Goal: Task Accomplishment & Management: Manage account settings

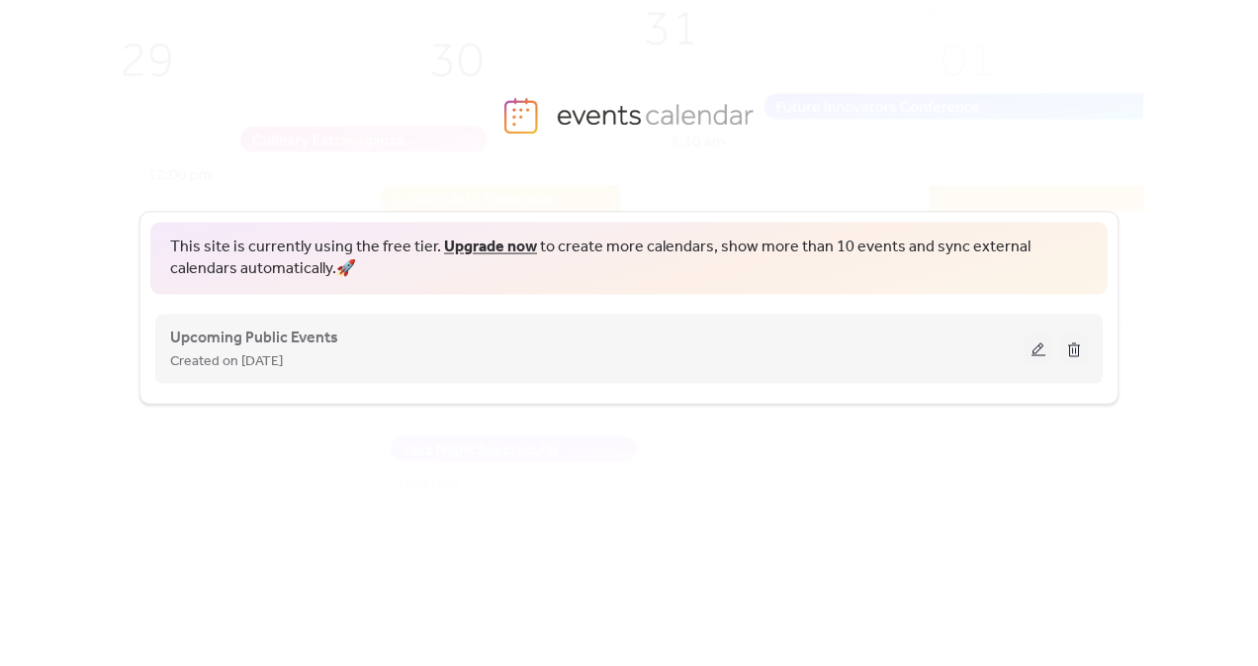
click at [1035, 351] on button at bounding box center [1039, 348] width 28 height 30
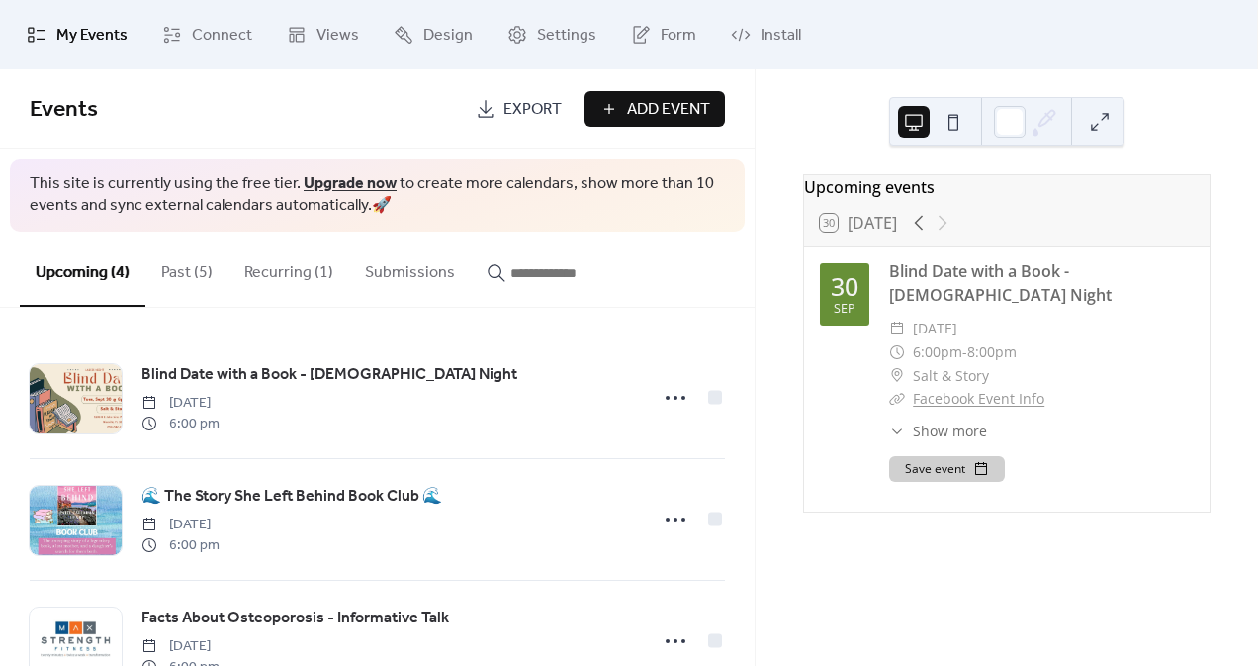
click at [295, 270] on button "Recurring (1)" at bounding box center [288, 267] width 121 height 73
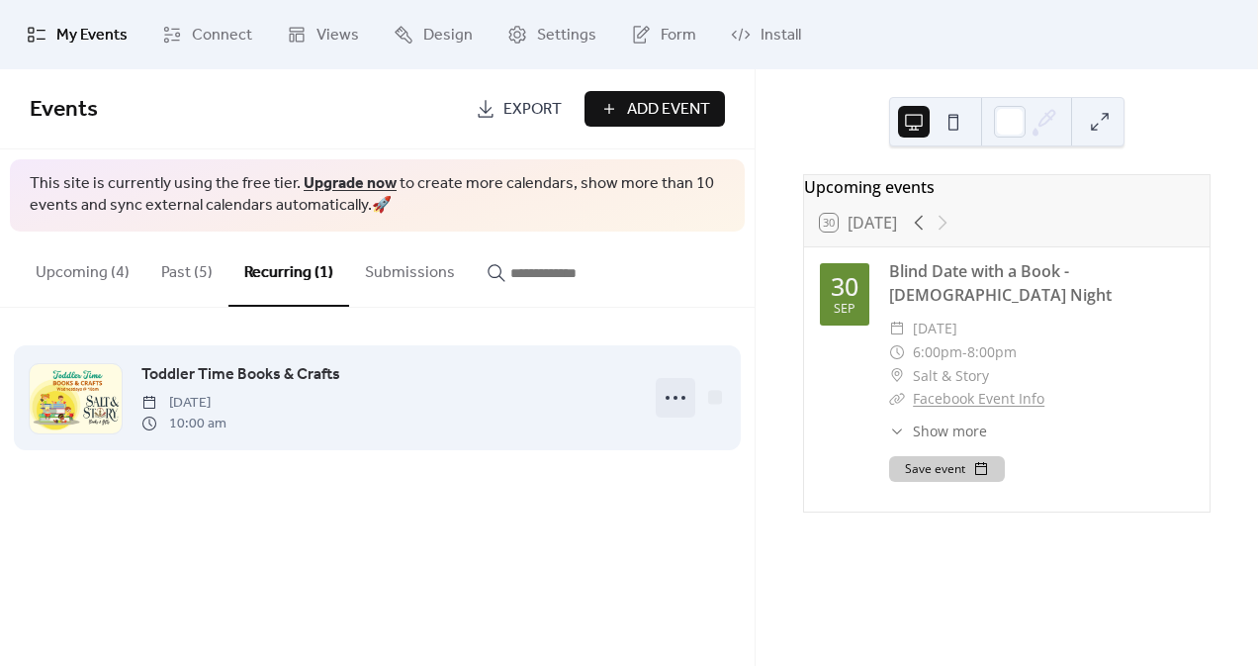
click at [670, 397] on icon at bounding box center [676, 398] width 32 height 32
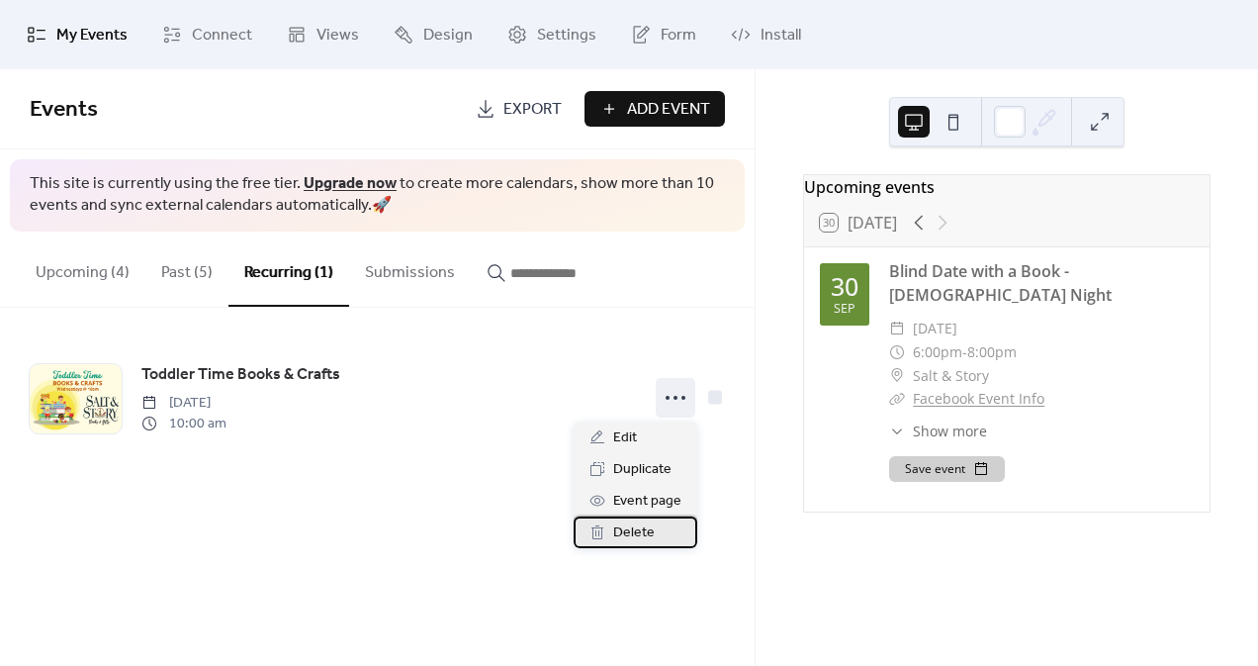
click at [628, 534] on span "Delete" at bounding box center [634, 533] width 42 height 24
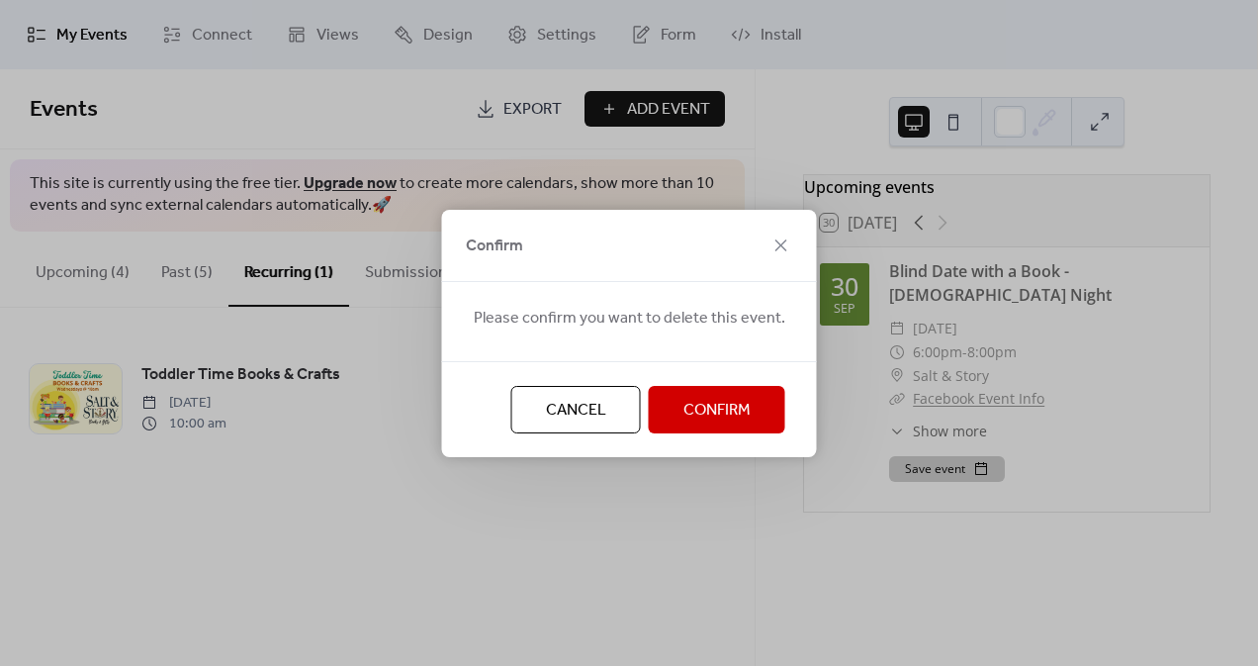
click at [673, 422] on button "Confirm" at bounding box center [717, 409] width 136 height 47
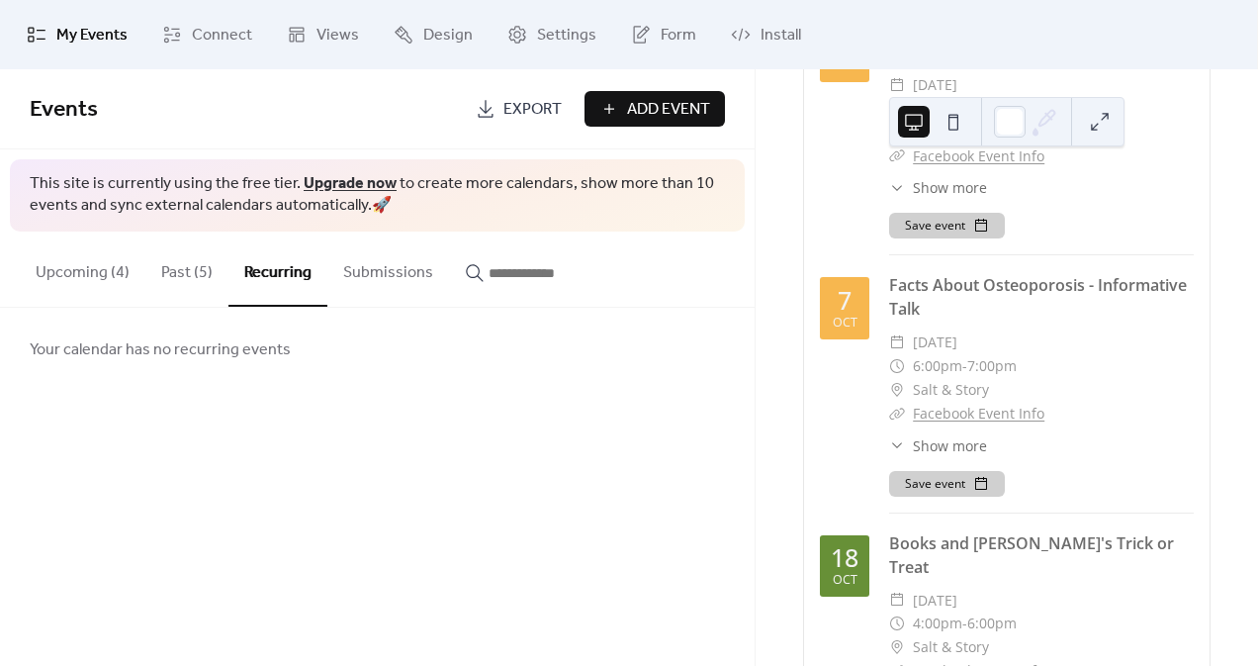
scroll to position [615, 0]
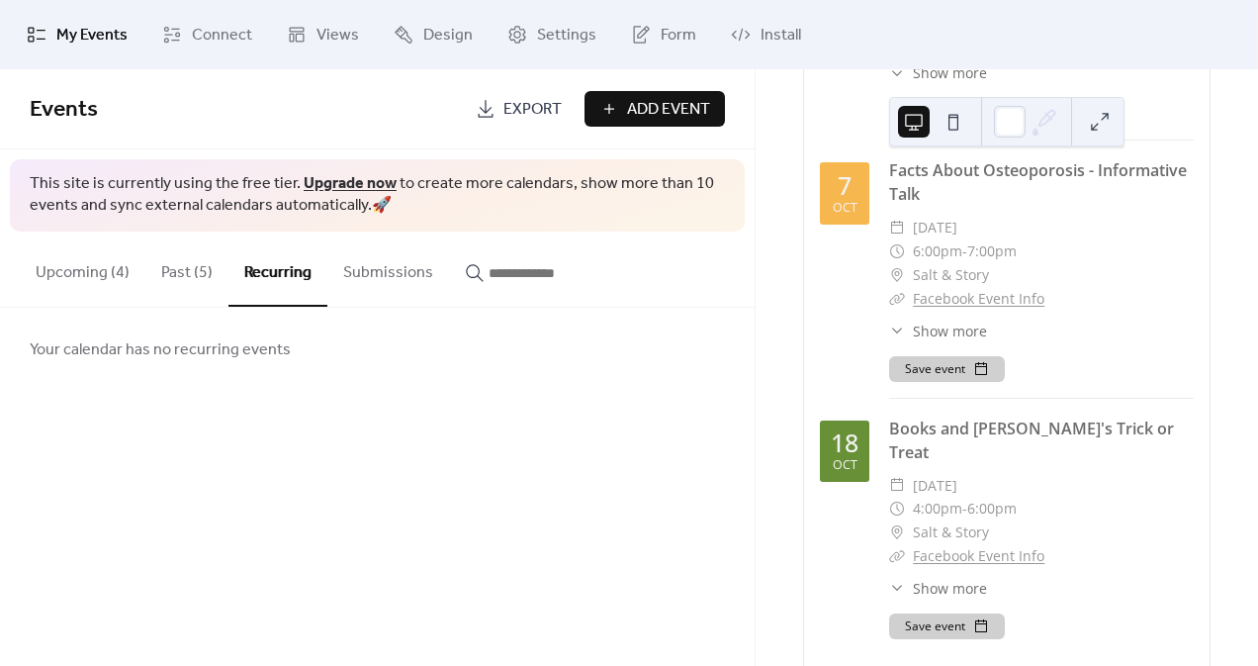
click at [182, 271] on button "Past (5)" at bounding box center [186, 267] width 83 height 73
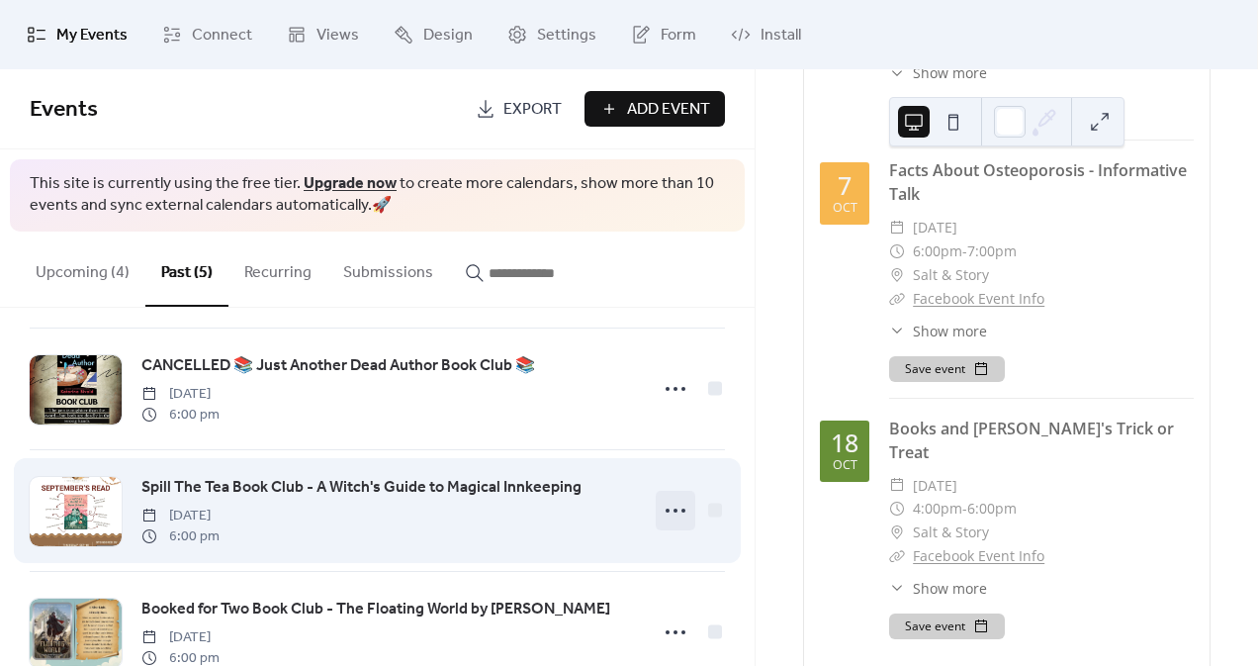
scroll to position [124, 0]
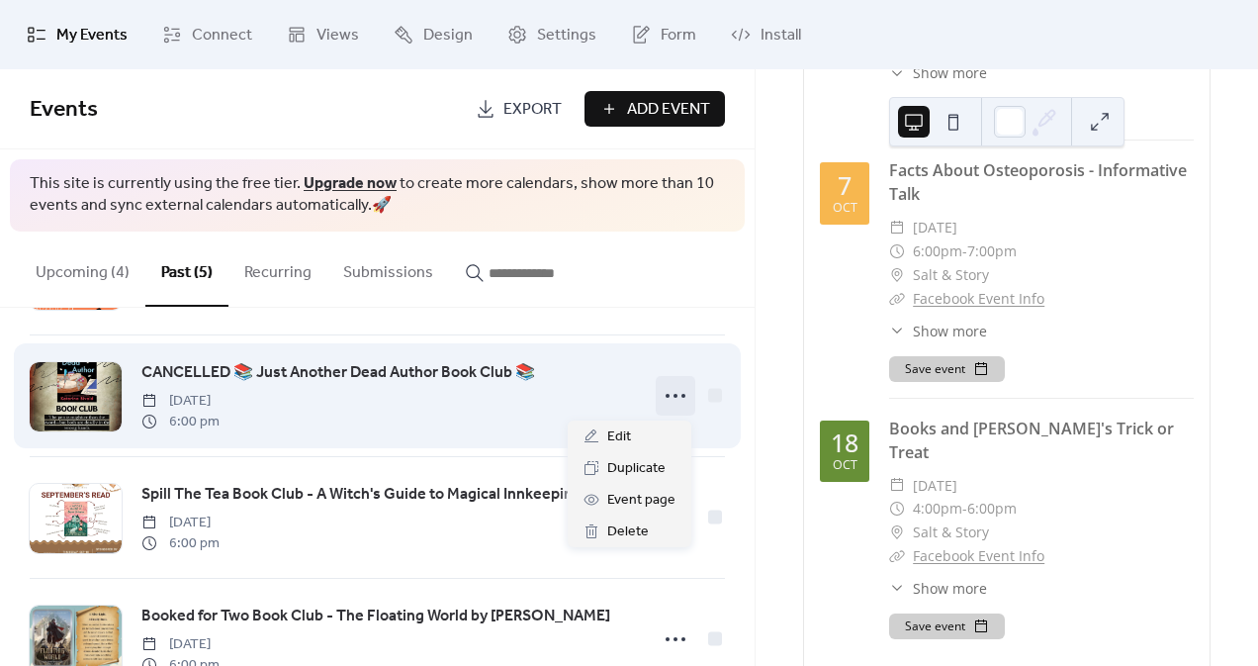
click at [671, 402] on icon at bounding box center [676, 396] width 32 height 32
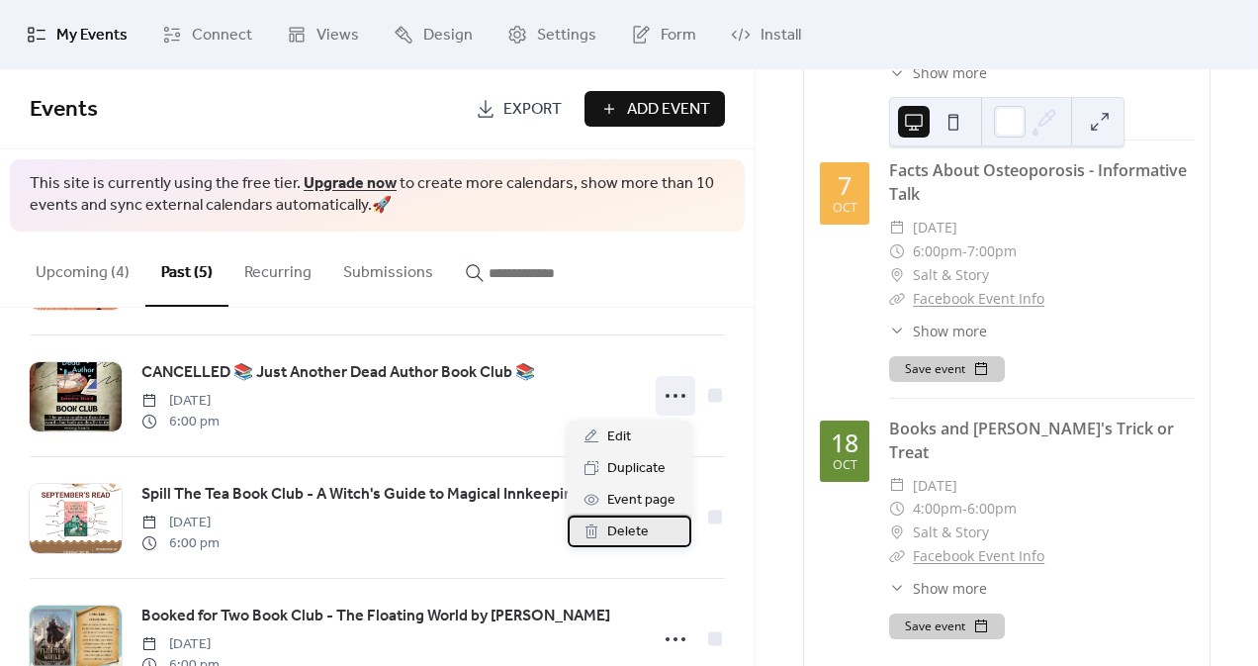
click at [628, 524] on span "Delete" at bounding box center [628, 532] width 42 height 24
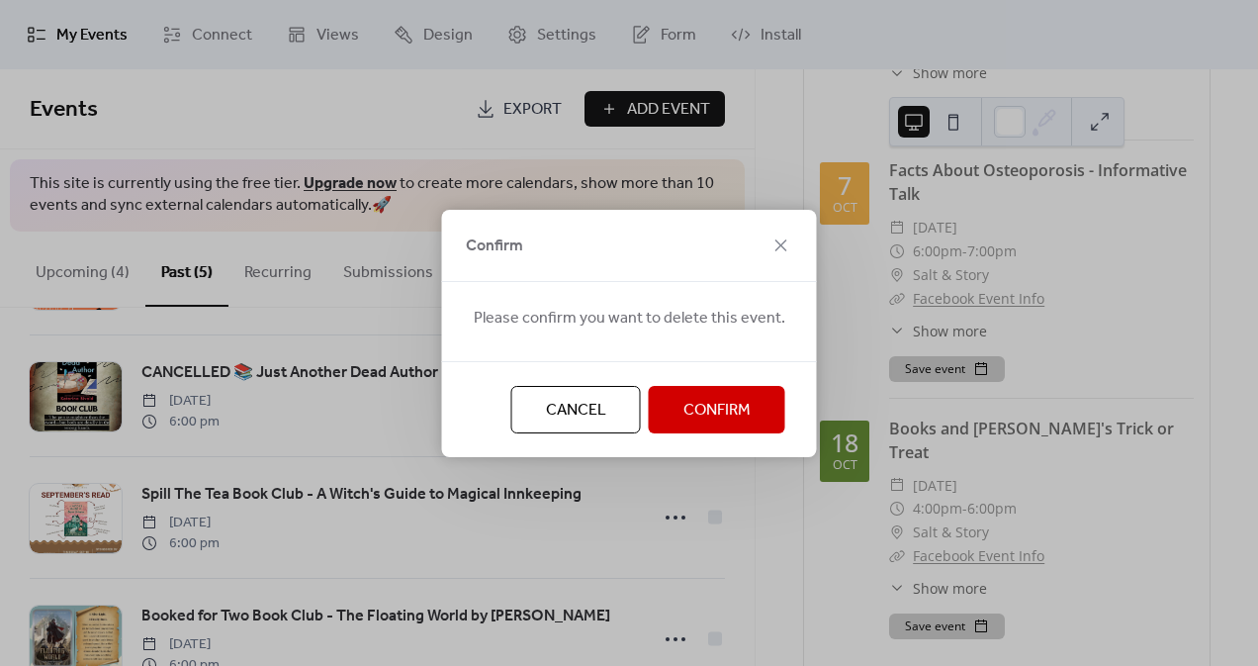
click at [719, 414] on span "Confirm" at bounding box center [716, 411] width 67 height 24
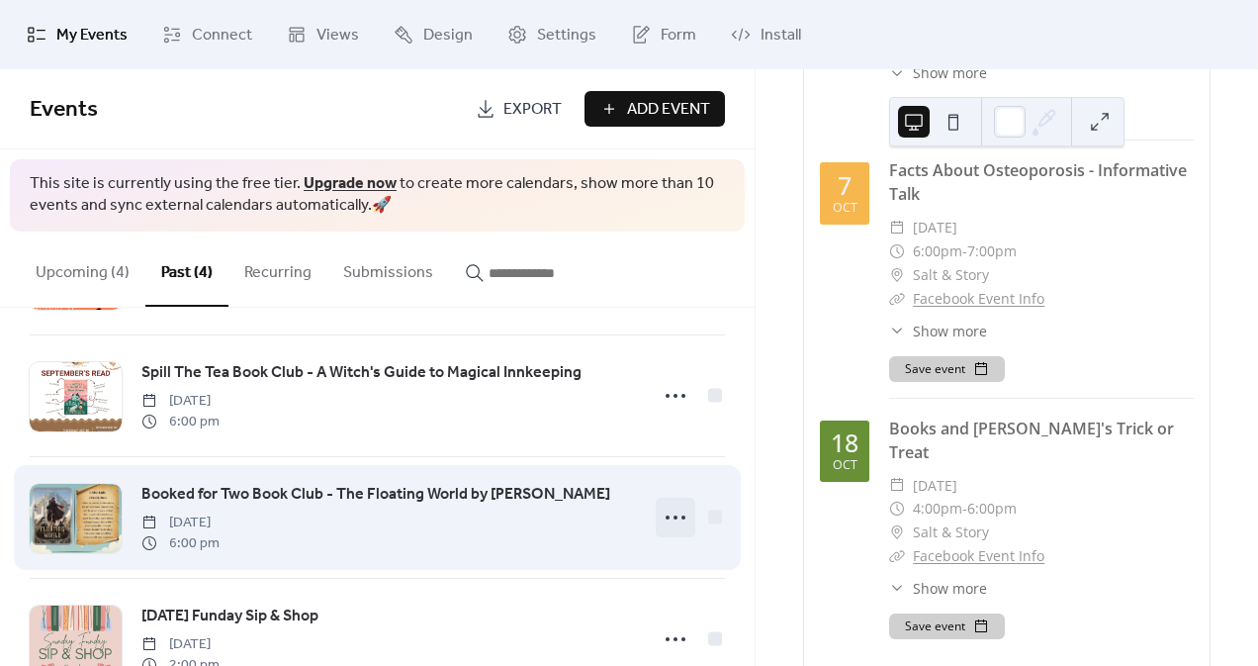
click at [674, 517] on circle at bounding box center [676, 517] width 4 height 4
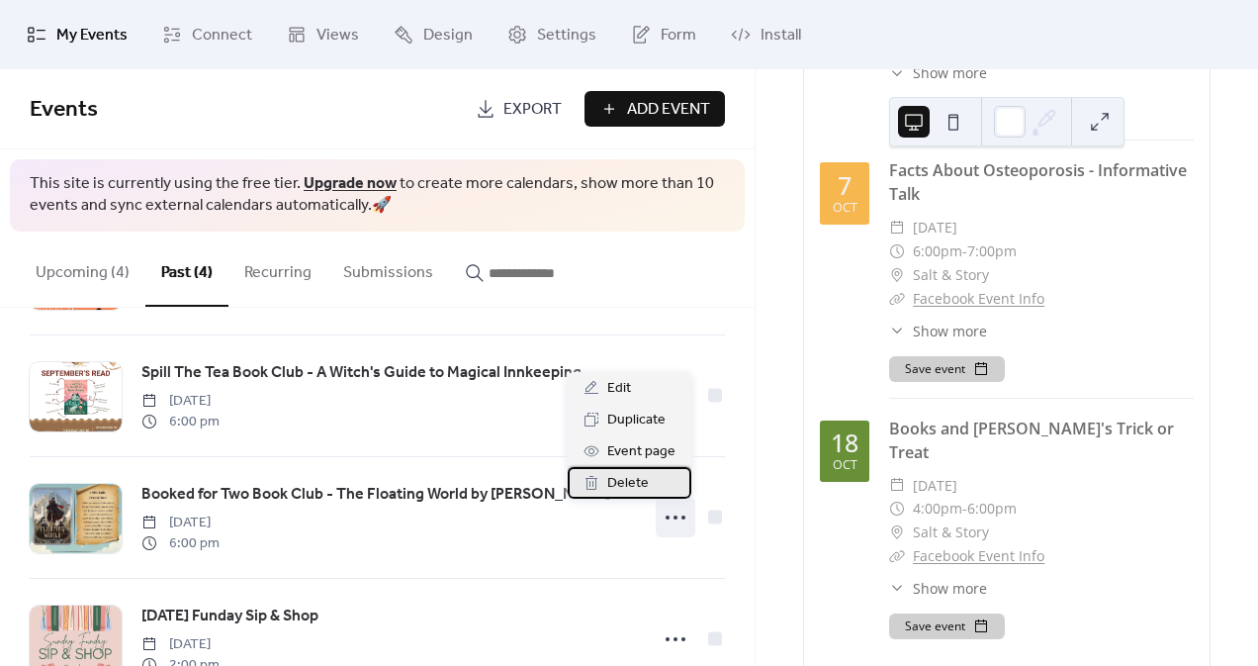
click at [630, 483] on span "Delete" at bounding box center [628, 484] width 42 height 24
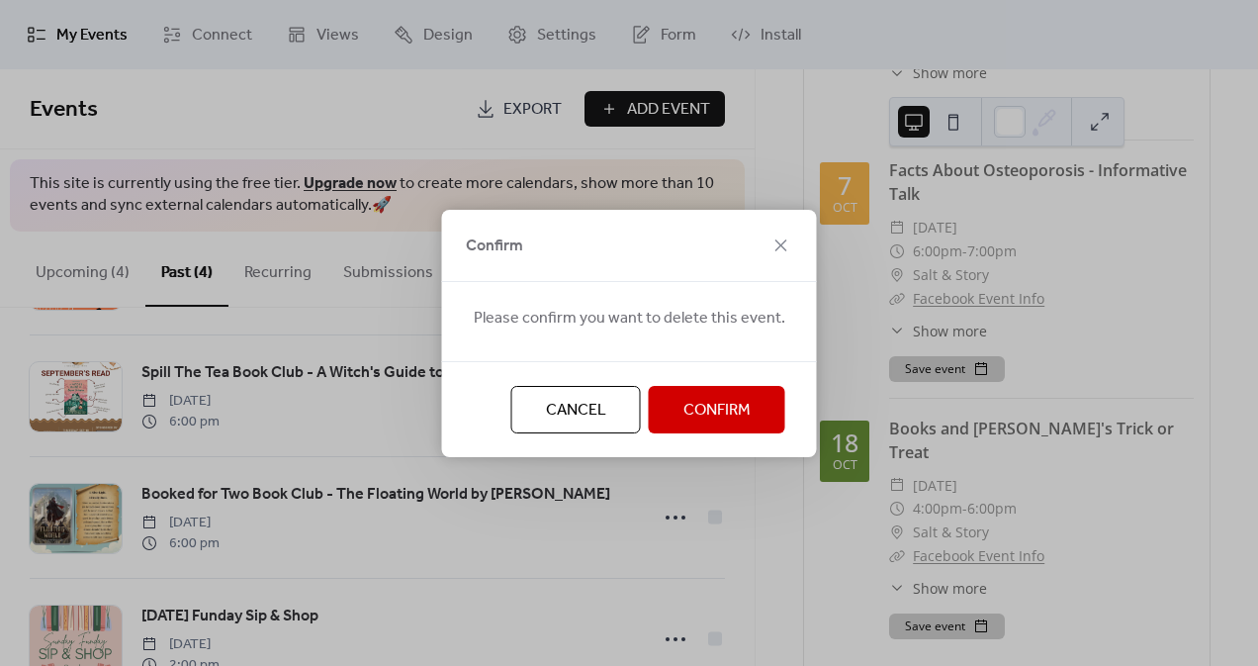
click at [699, 411] on span "Confirm" at bounding box center [716, 411] width 67 height 24
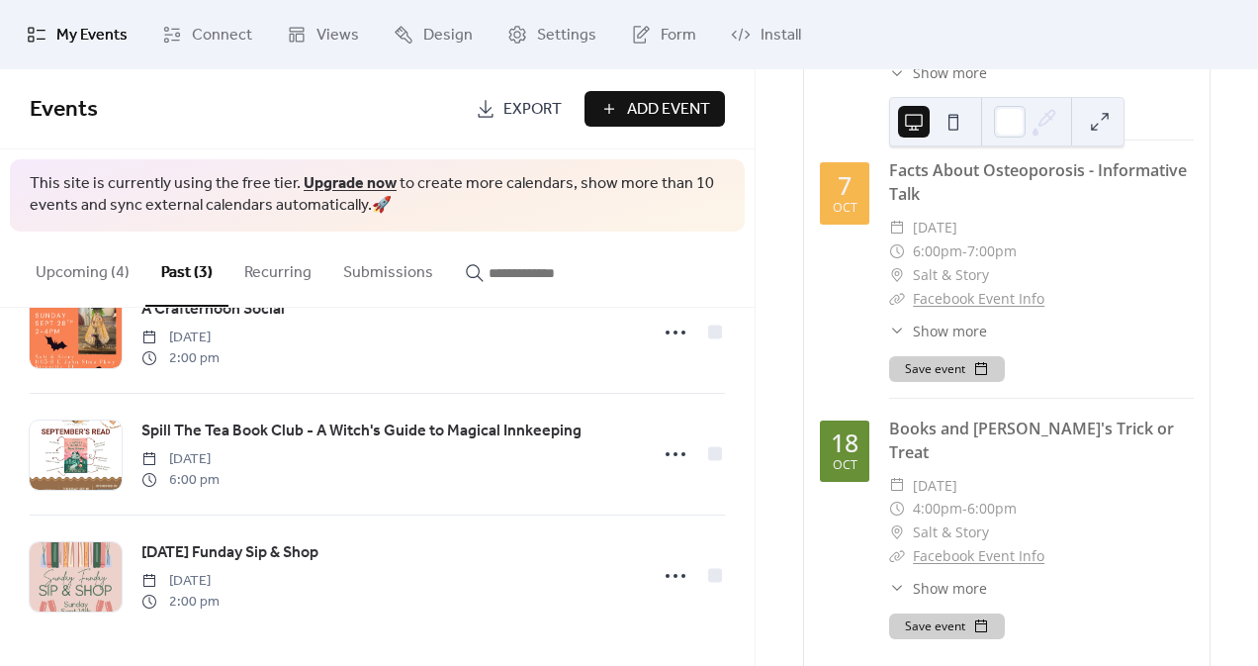
scroll to position [66, 0]
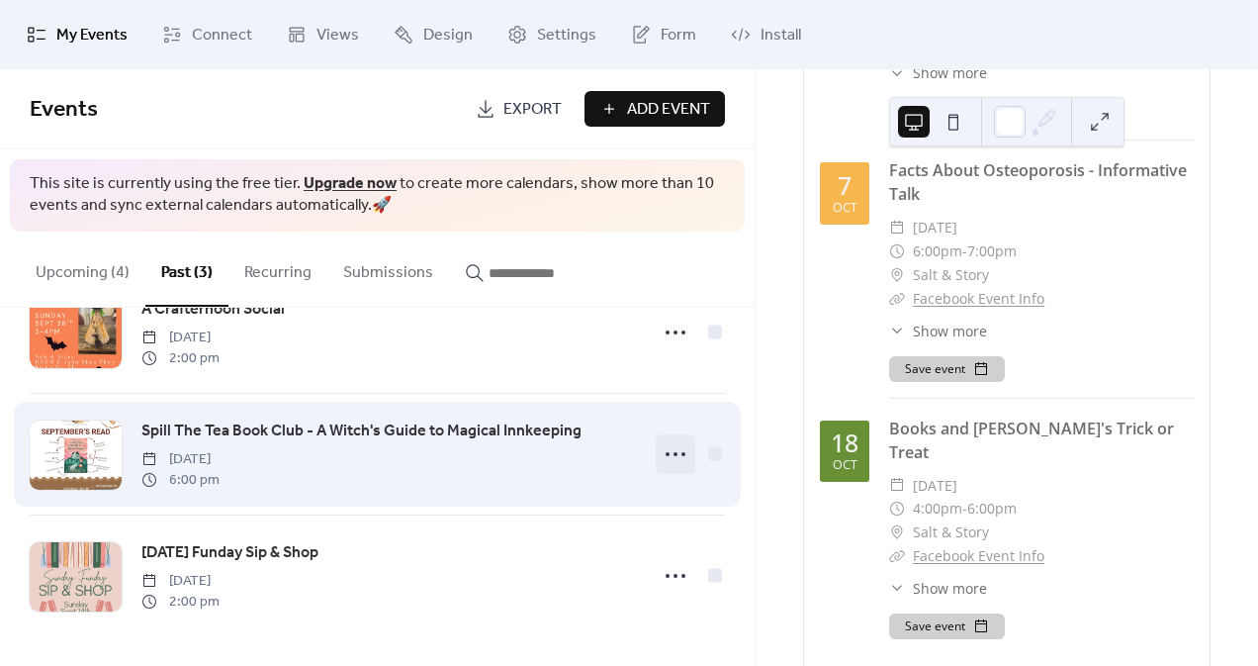
click at [674, 452] on circle at bounding box center [676, 454] width 4 height 4
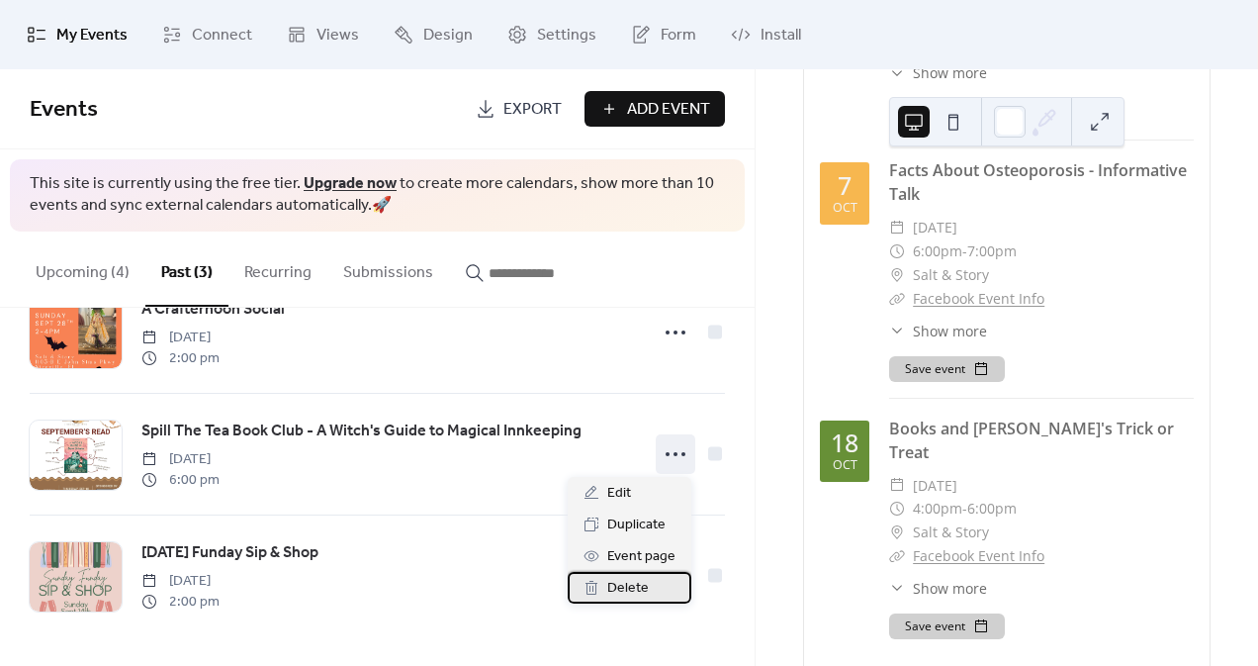
click at [629, 587] on span "Delete" at bounding box center [628, 589] width 42 height 24
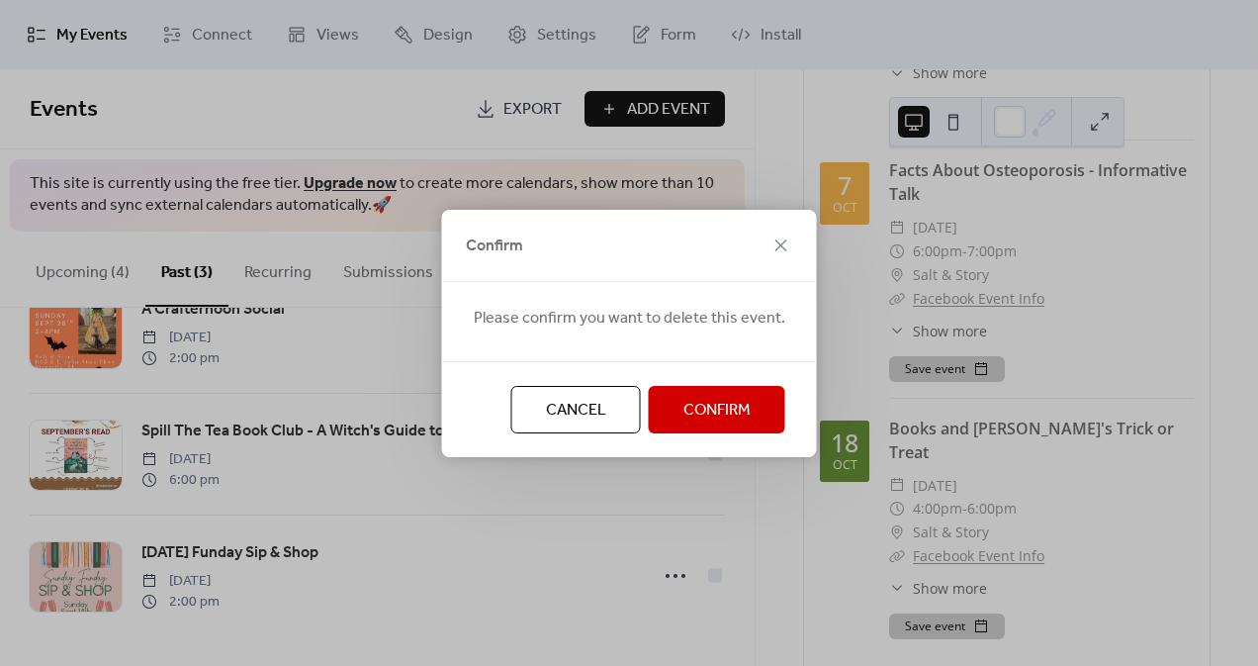
click at [702, 410] on span "Confirm" at bounding box center [716, 411] width 67 height 24
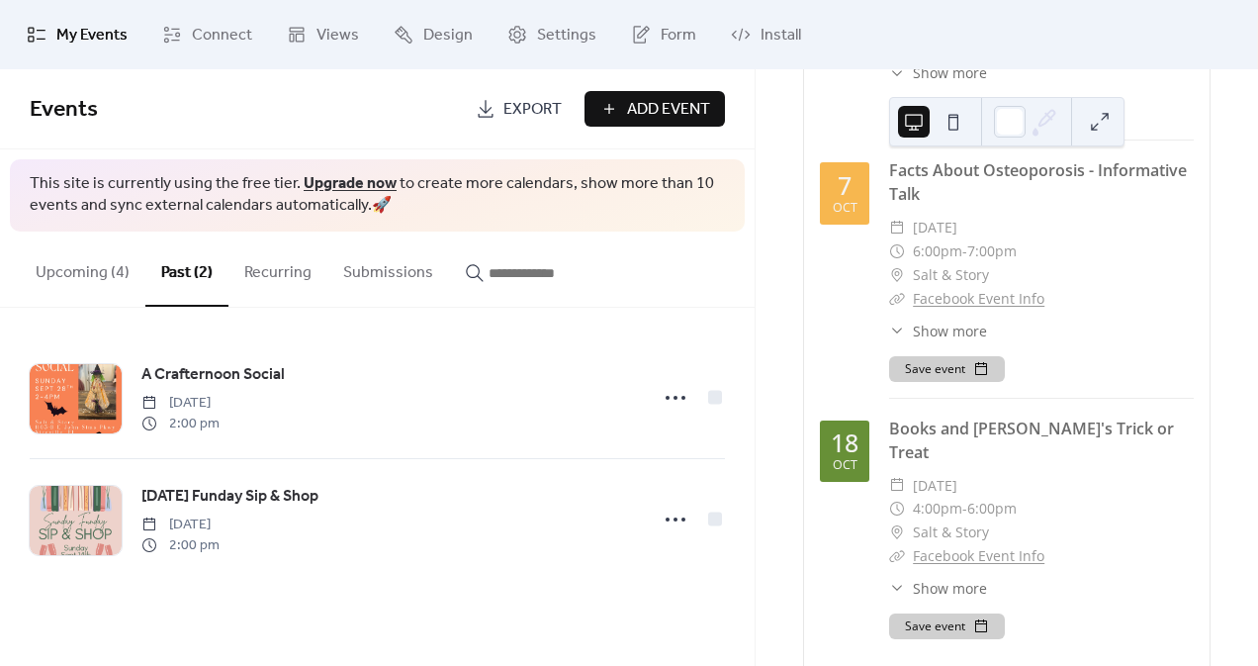
click at [75, 265] on button "Upcoming (4)" at bounding box center [83, 267] width 126 height 73
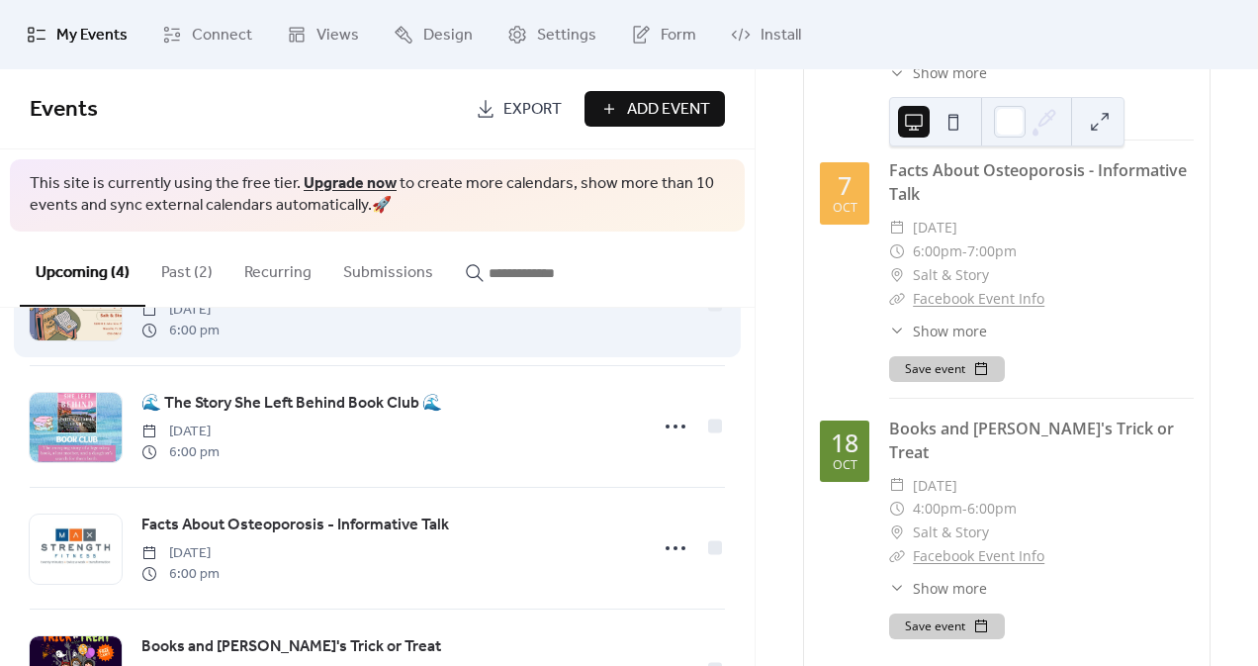
scroll to position [189, 0]
